Goal: Task Accomplishment & Management: Use online tool/utility

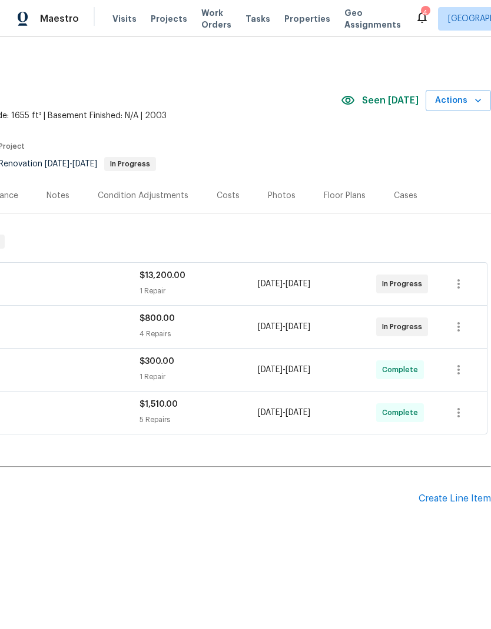
scroll to position [0, 174]
click at [474, 101] on icon "button" at bounding box center [478, 101] width 12 height 12
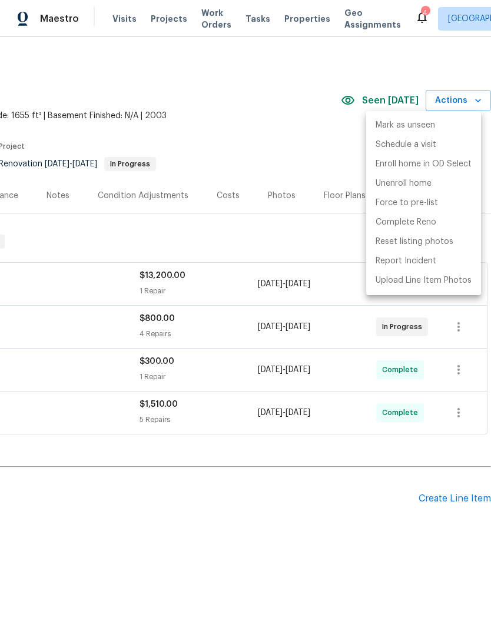
click at [306, 143] on div at bounding box center [245, 314] width 491 height 629
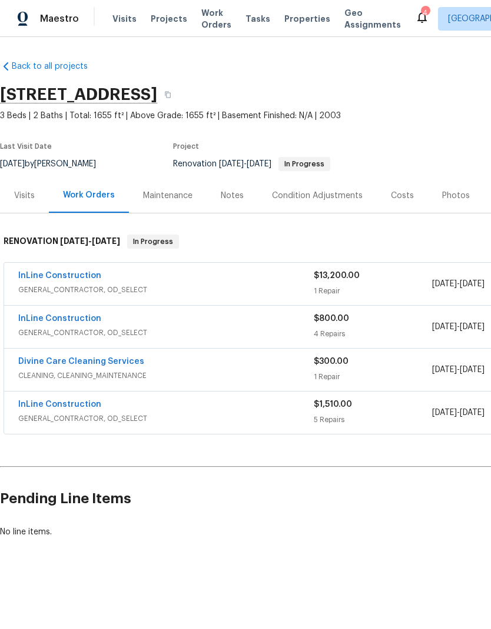
scroll to position [0, 0]
click at [83, 322] on link "InLine Construction" at bounding box center [59, 319] width 83 height 8
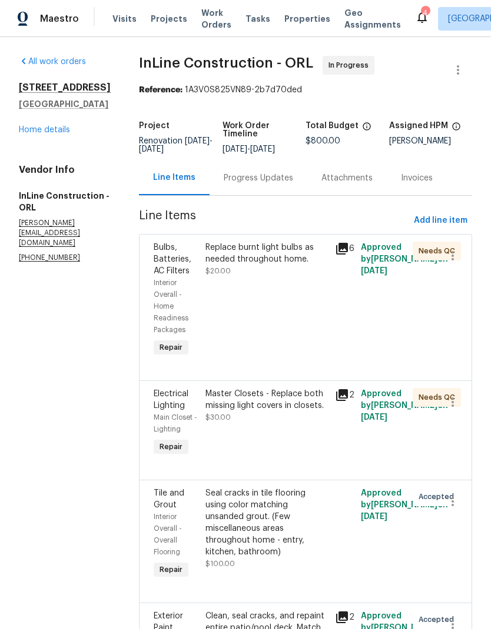
click at [54, 134] on link "Home details" at bounding box center [44, 130] width 51 height 8
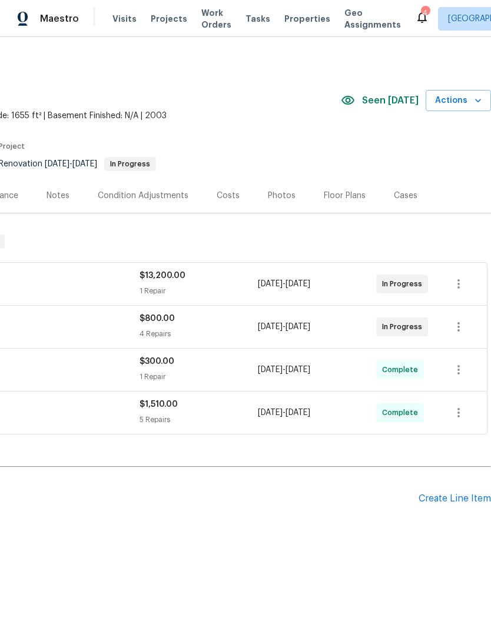
scroll to position [0, 174]
click at [473, 97] on icon "button" at bounding box center [478, 101] width 12 height 12
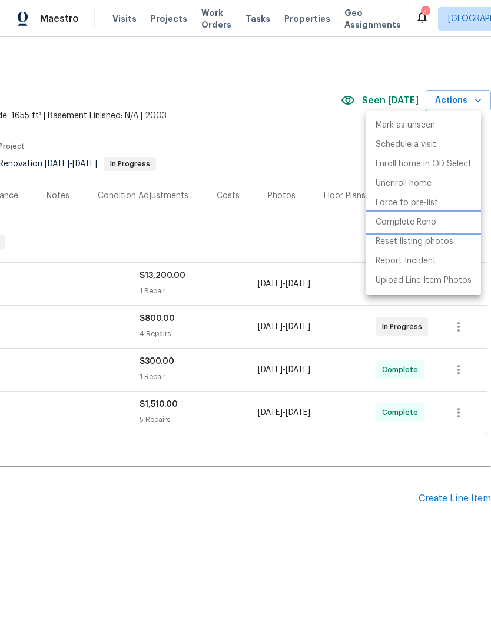
click at [423, 221] on p "Complete Reno" at bounding box center [405, 222] width 61 height 12
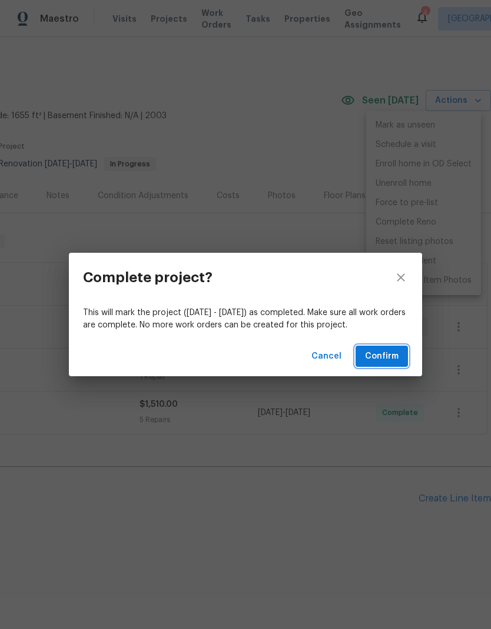
click at [395, 358] on span "Confirm" at bounding box center [382, 356] width 34 height 15
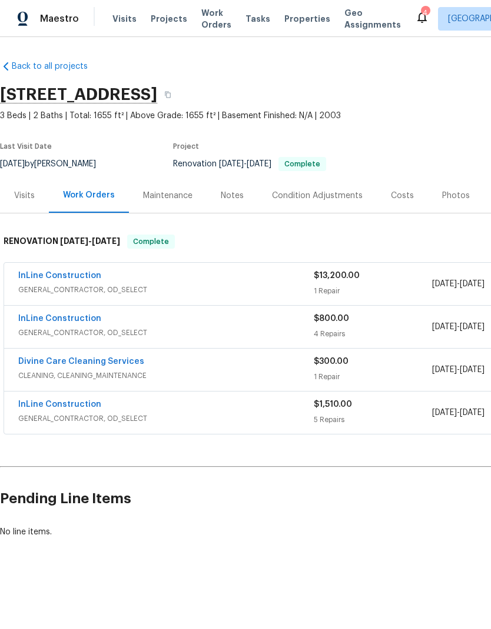
click at [35, 201] on div "Visits" at bounding box center [24, 195] width 49 height 35
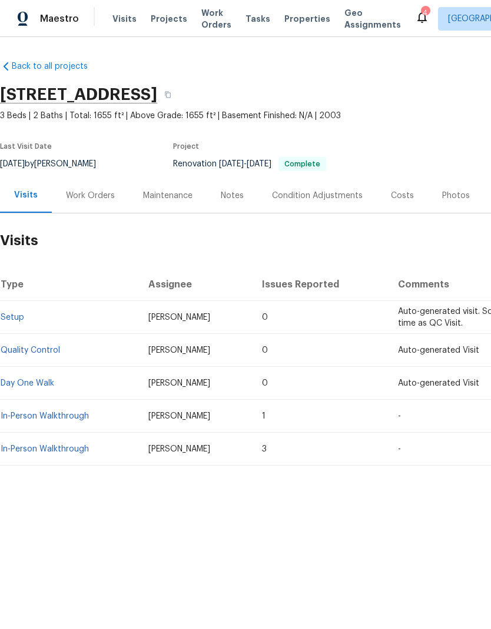
click at [95, 204] on div "Work Orders" at bounding box center [90, 195] width 77 height 35
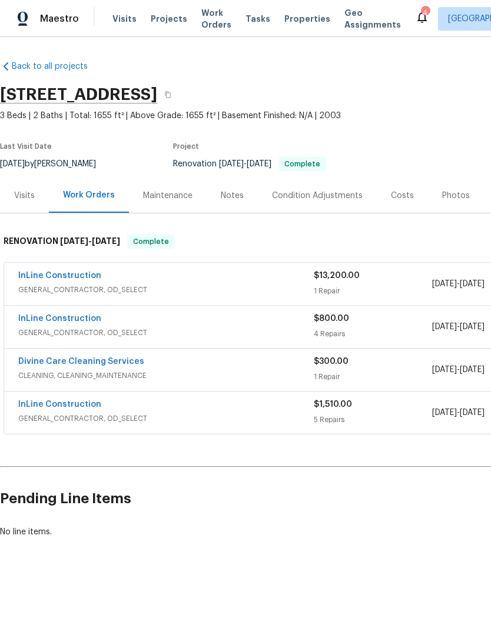
scroll to position [0, -2]
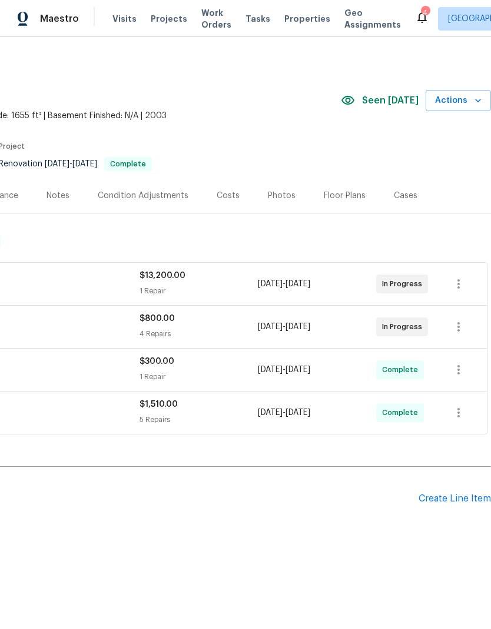
scroll to position [0, 174]
